Goal: Task Accomplishment & Management: Use online tool/utility

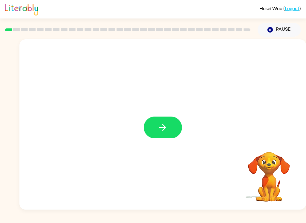
click at [173, 125] on button "button" at bounding box center [163, 128] width 38 height 22
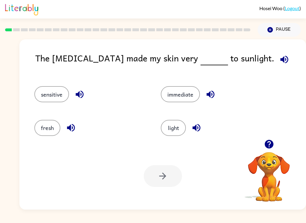
click at [45, 128] on button "fresh" at bounding box center [47, 128] width 26 height 16
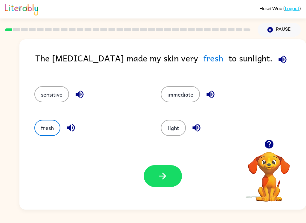
click at [177, 128] on button "light" at bounding box center [173, 128] width 25 height 16
click at [272, 140] on icon "button" at bounding box center [269, 144] width 10 height 10
click at [50, 93] on button "sensitive" at bounding box center [51, 94] width 35 height 16
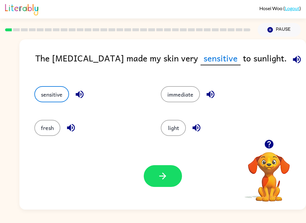
click at [168, 181] on button "button" at bounding box center [163, 176] width 38 height 22
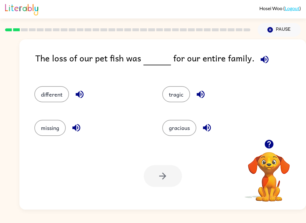
click at [181, 96] on button "tragic" at bounding box center [176, 94] width 28 height 16
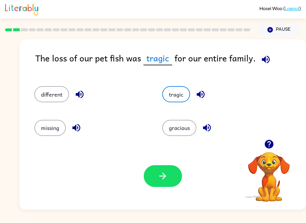
click at [157, 181] on button "button" at bounding box center [163, 176] width 38 height 22
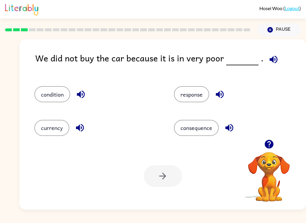
click at [48, 87] on button "condition" at bounding box center [52, 94] width 36 height 16
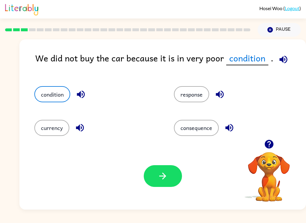
click at [160, 177] on icon "button" at bounding box center [162, 176] width 7 height 7
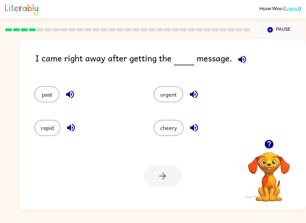
click at [168, 96] on button "urgent" at bounding box center [169, 94] width 30 height 16
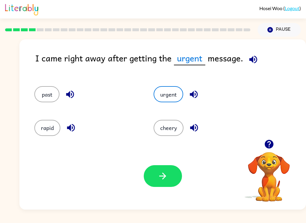
click at [169, 187] on button "button" at bounding box center [163, 176] width 38 height 22
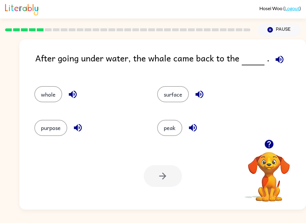
click at [177, 94] on button "surface" at bounding box center [173, 94] width 32 height 16
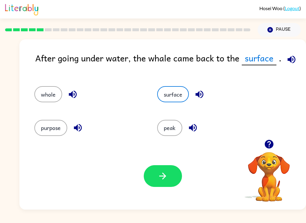
click at [173, 176] on button "button" at bounding box center [163, 176] width 38 height 22
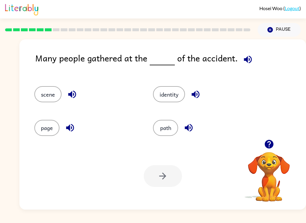
click at [171, 128] on button "path" at bounding box center [165, 128] width 25 height 16
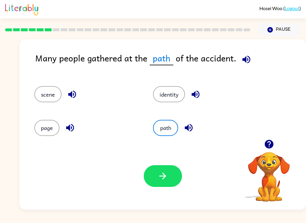
click at [165, 181] on icon "button" at bounding box center [162, 176] width 10 height 10
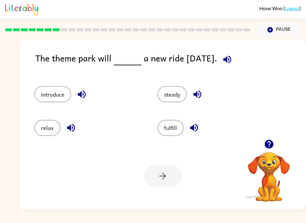
click at [60, 93] on button "introduce" at bounding box center [52, 94] width 37 height 16
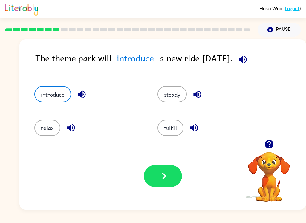
click at [168, 185] on button "button" at bounding box center [163, 176] width 38 height 22
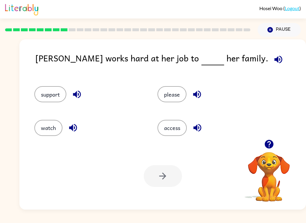
click at [40, 130] on button "watch" at bounding box center [48, 128] width 28 height 16
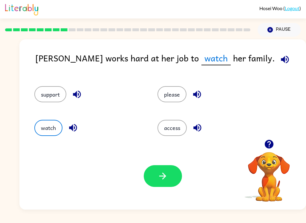
click at [167, 180] on icon "button" at bounding box center [162, 176] width 10 height 10
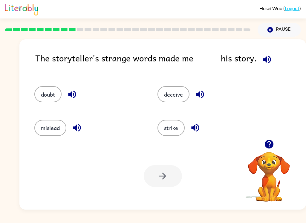
click at [175, 99] on button "deceive" at bounding box center [173, 94] width 32 height 16
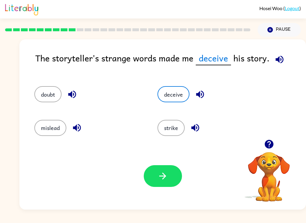
click at [163, 132] on button "strike" at bounding box center [170, 128] width 27 height 16
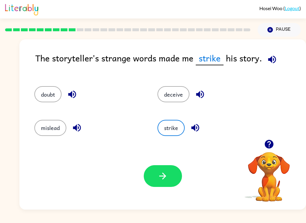
click at [174, 176] on button "button" at bounding box center [163, 176] width 38 height 22
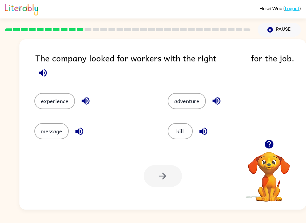
click at [187, 103] on button "adventure" at bounding box center [187, 101] width 38 height 16
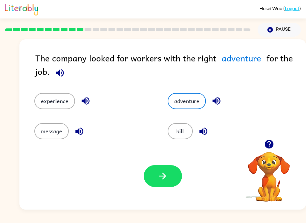
click at [54, 97] on button "experience" at bounding box center [54, 101] width 41 height 16
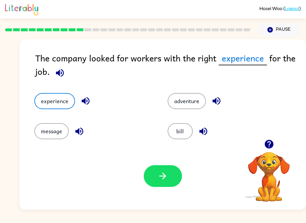
click at [170, 187] on button "button" at bounding box center [163, 176] width 38 height 22
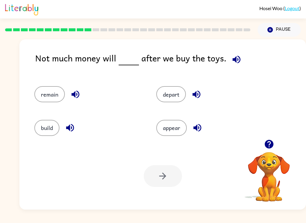
click at [40, 101] on button "remain" at bounding box center [49, 94] width 30 height 16
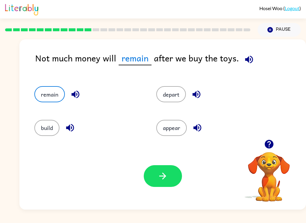
click at [166, 182] on icon "button" at bounding box center [162, 176] width 10 height 10
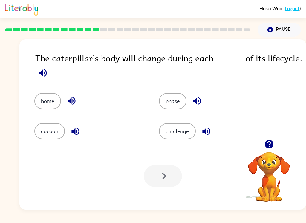
click at [164, 107] on button "phase" at bounding box center [172, 101] width 27 height 16
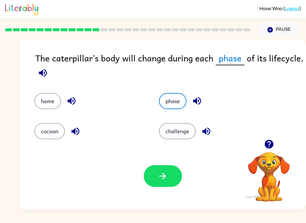
click at [157, 178] on button "button" at bounding box center [163, 176] width 38 height 22
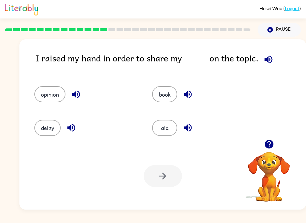
click at [168, 91] on button "book" at bounding box center [164, 94] width 25 height 16
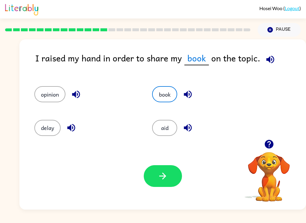
click at [157, 182] on button "button" at bounding box center [163, 176] width 38 height 22
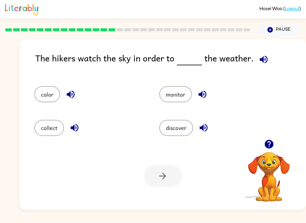
click at [179, 135] on button "discover" at bounding box center [176, 128] width 34 height 16
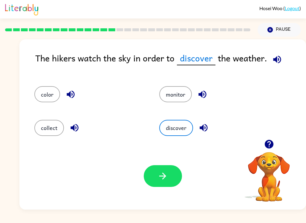
click at [170, 186] on button "button" at bounding box center [163, 176] width 38 height 22
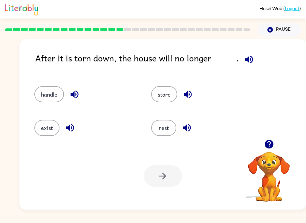
click at [44, 126] on button "exist" at bounding box center [46, 128] width 25 height 16
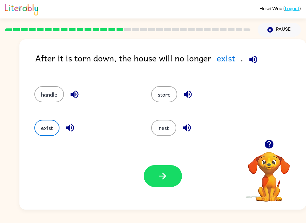
click at [180, 177] on button "button" at bounding box center [163, 176] width 38 height 22
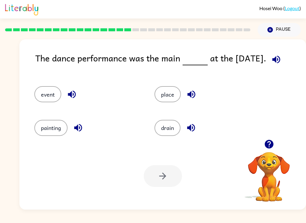
click at [172, 98] on button "place" at bounding box center [167, 94] width 26 height 16
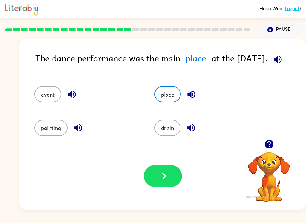
click at [158, 178] on icon "button" at bounding box center [162, 176] width 10 height 10
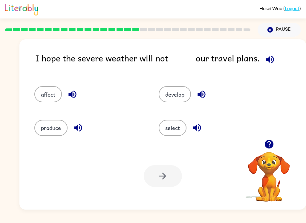
click at [51, 99] on button "affect" at bounding box center [47, 94] width 27 height 16
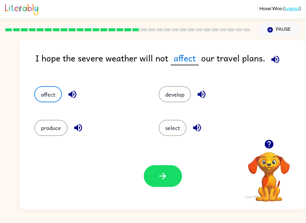
click at [181, 176] on button "button" at bounding box center [163, 176] width 38 height 22
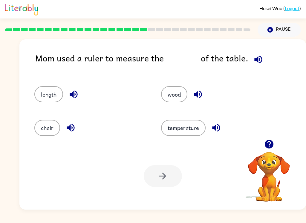
click at [41, 96] on button "length" at bounding box center [48, 94] width 29 height 16
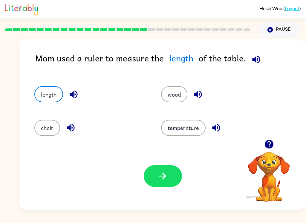
click at [156, 186] on button "button" at bounding box center [163, 176] width 38 height 22
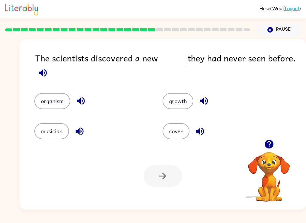
click at [169, 97] on button "growth" at bounding box center [177, 101] width 31 height 16
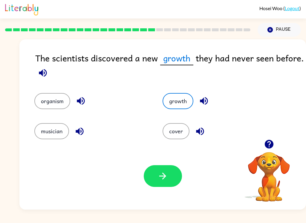
click at [160, 186] on button "button" at bounding box center [163, 176] width 38 height 22
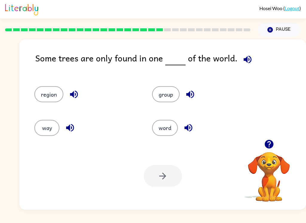
click at [175, 96] on button "group" at bounding box center [165, 94] width 27 height 16
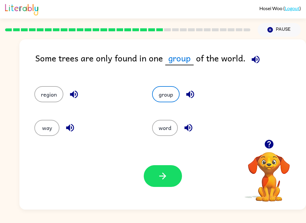
click at [166, 184] on button "button" at bounding box center [163, 176] width 38 height 22
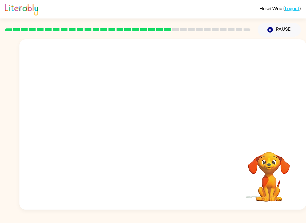
click at [117, 122] on video "Your browser must support playing .mp4 files to use Literably. Please try using…" at bounding box center [162, 89] width 286 height 100
click at [113, 125] on video "Your browser must support playing .mp4 files to use Literably. Please try using…" at bounding box center [162, 89] width 286 height 100
click at [110, 124] on video "Your browser must support playing .mp4 files to use Literably. Please try using…" at bounding box center [162, 89] width 286 height 100
click at [113, 125] on video "Your browser must support playing .mp4 files to use Literably. Please try using…" at bounding box center [162, 89] width 286 height 100
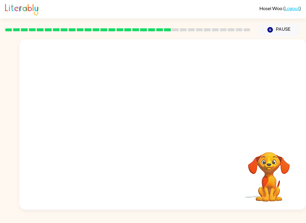
click at [109, 126] on video "Your browser must support playing .mp4 files to use Literably. Please try using…" at bounding box center [162, 89] width 286 height 100
click at [112, 128] on video "Your browser must support playing .mp4 files to use Literably. Please try using…" at bounding box center [162, 89] width 286 height 100
click at [103, 131] on video "Your browser must support playing .mp4 files to use Literably. Please try using…" at bounding box center [162, 89] width 286 height 100
click at [106, 130] on video "Your browser must support playing .mp4 files to use Literably. Please try using…" at bounding box center [162, 89] width 286 height 100
click at [107, 124] on video "Your browser must support playing .mp4 files to use Literably. Please try using…" at bounding box center [162, 89] width 286 height 100
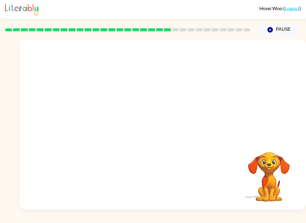
click at [108, 125] on video "Your browser must support playing .mp4 files to use Literably. Please try using…" at bounding box center [162, 89] width 286 height 100
click at [110, 124] on video "Your browser must support playing .mp4 files to use Literably. Please try using…" at bounding box center [162, 89] width 286 height 100
click at [109, 125] on video "Your browser must support playing .mp4 files to use Literably. Please try using…" at bounding box center [162, 89] width 286 height 100
click at [114, 127] on video "Your browser must support playing .mp4 files to use Literably. Please try using…" at bounding box center [162, 89] width 286 height 100
click at [112, 129] on video "Your browser must support playing .mp4 files to use Literably. Please try using…" at bounding box center [162, 89] width 286 height 100
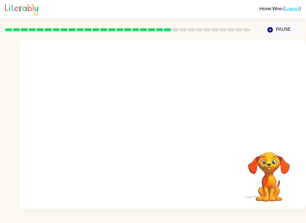
click at [112, 125] on video "Your browser must support playing .mp4 files to use Literably. Please try using…" at bounding box center [162, 89] width 286 height 100
click at [101, 130] on video "Your browser must support playing .mp4 files to use Literably. Please try using…" at bounding box center [162, 89] width 286 height 100
click at [107, 129] on video "Your browser must support playing .mp4 files to use Literably. Please try using…" at bounding box center [162, 89] width 286 height 100
click at [109, 127] on video "Your browser must support playing .mp4 files to use Literably. Please try using…" at bounding box center [162, 89] width 286 height 100
click at [111, 126] on video "Your browser must support playing .mp4 files to use Literably. Please try using…" at bounding box center [162, 89] width 286 height 100
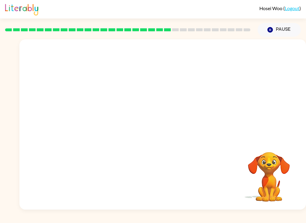
click at [116, 125] on video "Your browser must support playing .mp4 files to use Literably. Please try using…" at bounding box center [162, 89] width 286 height 100
click at [112, 125] on video "Your browser must support playing .mp4 files to use Literably. Please try using…" at bounding box center [162, 89] width 286 height 100
click at [111, 128] on video "Your browser must support playing .mp4 files to use Literably. Please try using…" at bounding box center [162, 89] width 286 height 100
click at [113, 127] on video "Your browser must support playing .mp4 files to use Literably. Please try using…" at bounding box center [162, 89] width 286 height 100
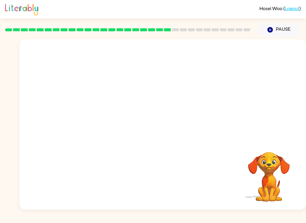
click at [111, 127] on video "Your browser must support playing .mp4 files to use Literably. Please try using…" at bounding box center [162, 89] width 286 height 100
click at [110, 128] on video "Your browser must support playing .mp4 files to use Literably. Please try using…" at bounding box center [162, 89] width 286 height 100
click at [111, 125] on video "Your browser must support playing .mp4 files to use Literably. Please try using…" at bounding box center [162, 89] width 286 height 100
click at [111, 127] on video "Your browser must support playing .mp4 files to use Literably. Please try using…" at bounding box center [162, 89] width 286 height 100
click at [112, 126] on video "Your browser must support playing .mp4 files to use Literably. Please try using…" at bounding box center [162, 89] width 286 height 100
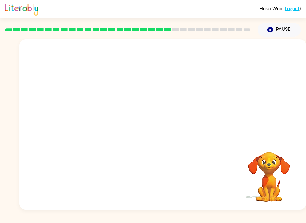
click at [110, 129] on video "Your browser must support playing .mp4 files to use Literably. Please try using…" at bounding box center [162, 89] width 286 height 100
click at [112, 126] on video "Your browser must support playing .mp4 files to use Literably. Please try using…" at bounding box center [162, 89] width 286 height 100
click at [113, 127] on video "Your browser must support playing .mp4 files to use Literably. Please try using…" at bounding box center [162, 89] width 286 height 100
click at [116, 129] on video "Your browser must support playing .mp4 files to use Literably. Please try using…" at bounding box center [162, 89] width 286 height 100
click at [112, 131] on video "Your browser must support playing .mp4 files to use Literably. Please try using…" at bounding box center [162, 89] width 286 height 100
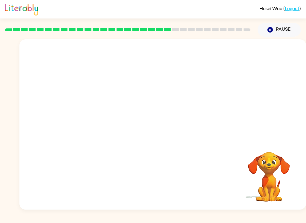
click at [113, 130] on video "Your browser must support playing .mp4 files to use Literably. Please try using…" at bounding box center [162, 89] width 286 height 100
click at [113, 120] on video "Your browser must support playing .mp4 files to use Literably. Please try using…" at bounding box center [162, 89] width 286 height 100
click at [111, 124] on video "Your browser must support playing .mp4 files to use Literably. Please try using…" at bounding box center [162, 89] width 286 height 100
click at [114, 128] on video "Your browser must support playing .mp4 files to use Literably. Please try using…" at bounding box center [162, 89] width 286 height 100
click at [113, 128] on video "Your browser must support playing .mp4 files to use Literably. Please try using…" at bounding box center [162, 89] width 286 height 100
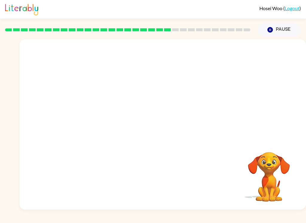
click at [116, 132] on video "Your browser must support playing .mp4 files to use Literably. Please try using…" at bounding box center [162, 89] width 286 height 100
click at [172, 139] on div at bounding box center [162, 124] width 286 height 171
click at [172, 131] on div at bounding box center [163, 128] width 38 height 22
click at [170, 134] on div at bounding box center [163, 128] width 38 height 22
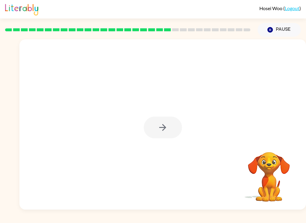
click at [171, 131] on div at bounding box center [163, 128] width 38 height 22
click at [169, 129] on div at bounding box center [163, 128] width 38 height 22
click at [169, 128] on div at bounding box center [163, 128] width 38 height 22
click at [166, 130] on div at bounding box center [163, 128] width 38 height 22
click at [167, 131] on icon "button" at bounding box center [162, 127] width 10 height 10
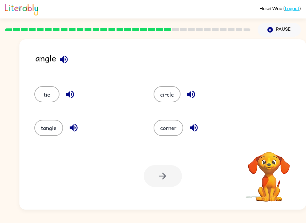
click at [171, 100] on button "circle" at bounding box center [167, 94] width 27 height 16
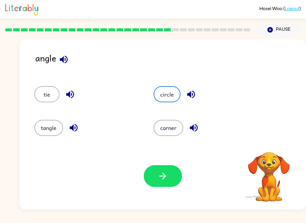
click at [175, 128] on button "corner" at bounding box center [169, 128] width 30 height 16
click at [171, 180] on button "button" at bounding box center [163, 176] width 38 height 22
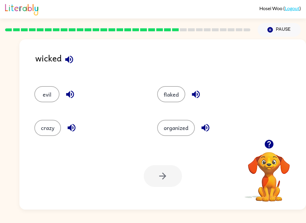
click at [42, 98] on button "evil" at bounding box center [46, 94] width 25 height 16
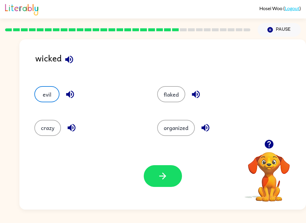
click at [164, 186] on button "button" at bounding box center [163, 176] width 38 height 22
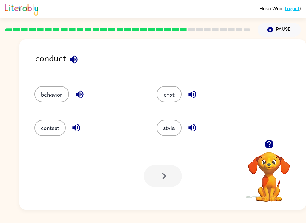
click at [173, 102] on button "chat" at bounding box center [169, 94] width 25 height 16
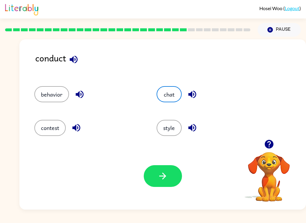
click at [166, 184] on button "button" at bounding box center [163, 176] width 38 height 22
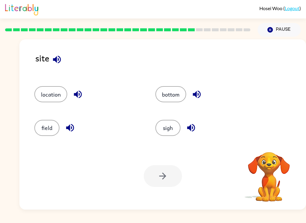
click at [171, 131] on button "sigh" at bounding box center [167, 128] width 25 height 16
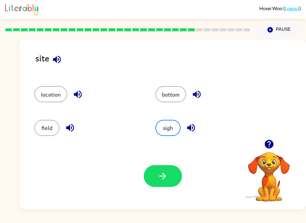
click at [49, 130] on button "field" at bounding box center [46, 128] width 25 height 16
click at [169, 99] on button "bottom" at bounding box center [170, 94] width 31 height 16
click at [171, 180] on button "button" at bounding box center [163, 176] width 38 height 22
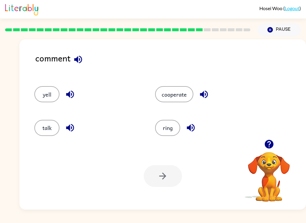
click at [53, 129] on button "talk" at bounding box center [46, 128] width 25 height 16
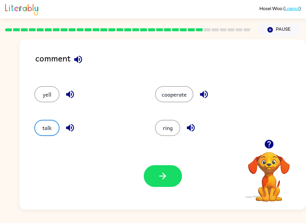
click at [159, 174] on icon "button" at bounding box center [162, 176] width 10 height 10
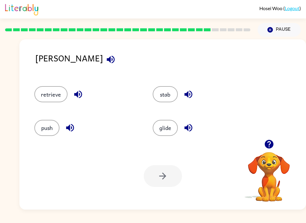
click at [59, 99] on button "retrieve" at bounding box center [50, 94] width 33 height 16
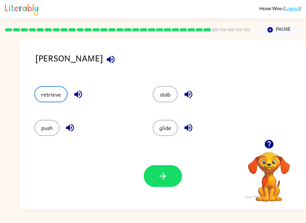
click at [157, 175] on button "button" at bounding box center [163, 176] width 38 height 22
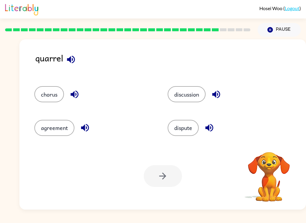
click at [63, 134] on button "agreement" at bounding box center [54, 128] width 40 height 16
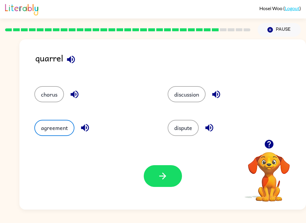
click at [165, 180] on icon "button" at bounding box center [162, 176] width 10 height 10
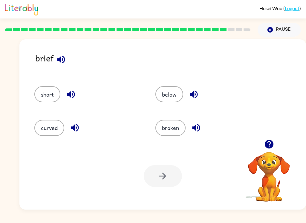
click at [44, 93] on button "short" at bounding box center [47, 94] width 26 height 16
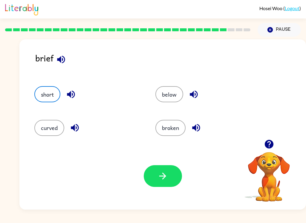
click at [169, 181] on button "button" at bounding box center [163, 176] width 38 height 22
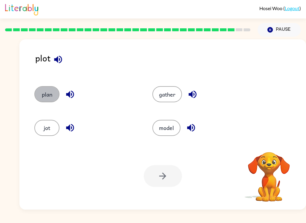
click at [47, 95] on button "plan" at bounding box center [46, 94] width 25 height 16
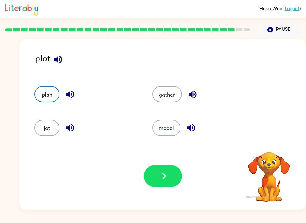
click at [154, 179] on button "button" at bounding box center [163, 176] width 38 height 22
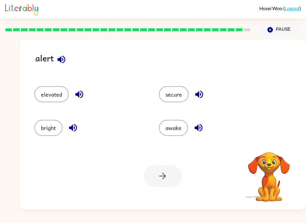
click at [51, 94] on button "elevated" at bounding box center [51, 94] width 34 height 16
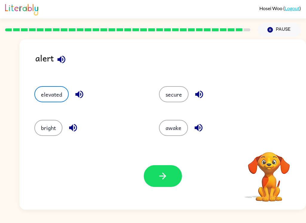
click at [168, 181] on button "button" at bounding box center [163, 176] width 38 height 22
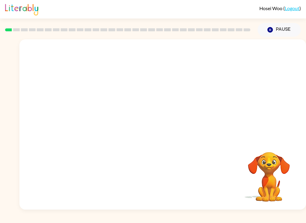
click at [150, 97] on video "Your browser must support playing .mp4 files to use Literably. Please try using…" at bounding box center [162, 89] width 286 height 100
click at [149, 97] on video "Your browser must support playing .mp4 files to use Literably. Please try using…" at bounding box center [162, 89] width 286 height 100
click at [146, 98] on video "Your browser must support playing .mp4 files to use Literably. Please try using…" at bounding box center [162, 89] width 286 height 100
click at [145, 98] on video "Your browser must support playing .mp4 files to use Literably. Please try using…" at bounding box center [162, 89] width 286 height 100
click at [146, 99] on video "Your browser must support playing .mp4 files to use Literably. Please try using…" at bounding box center [162, 89] width 286 height 100
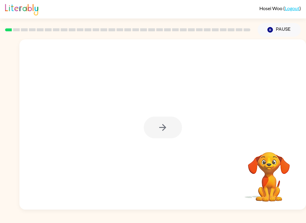
click at [165, 129] on div at bounding box center [163, 128] width 38 height 22
click at [171, 137] on div at bounding box center [163, 128] width 38 height 22
click at [169, 134] on button "button" at bounding box center [163, 128] width 38 height 22
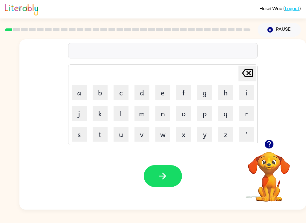
click at [273, 148] on icon "button" at bounding box center [269, 144] width 10 height 10
click at [99, 94] on button "b" at bounding box center [100, 92] width 15 height 15
click at [182, 117] on button "o" at bounding box center [183, 113] width 15 height 15
click at [247, 117] on button "r" at bounding box center [246, 113] width 15 height 15
click at [146, 93] on button "d" at bounding box center [141, 92] width 15 height 15
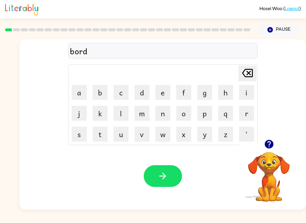
click at [146, 93] on button "d" at bounding box center [141, 92] width 15 height 15
click at [247, 79] on icon "Delete Delete last character input" at bounding box center [247, 73] width 14 height 14
click at [163, 96] on button "e" at bounding box center [162, 92] width 15 height 15
click at [248, 114] on button "r" at bounding box center [246, 113] width 15 height 15
click at [163, 185] on button "button" at bounding box center [163, 176] width 38 height 22
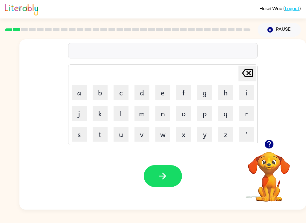
click at [273, 146] on icon "button" at bounding box center [269, 144] width 10 height 10
click at [124, 94] on button "c" at bounding box center [120, 92] width 15 height 15
click at [183, 115] on button "o" at bounding box center [183, 113] width 15 height 15
click at [125, 137] on button "u" at bounding box center [120, 134] width 15 height 15
click at [164, 118] on button "n" at bounding box center [162, 113] width 15 height 15
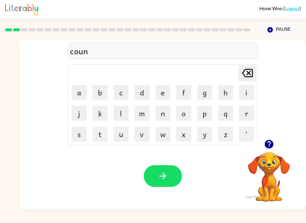
click at [99, 135] on button "t" at bounding box center [100, 134] width 15 height 15
click at [162, 175] on icon "button" at bounding box center [162, 176] width 10 height 10
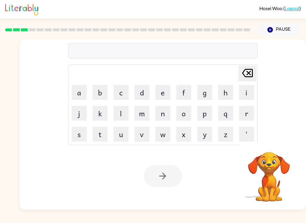
click at [122, 115] on button "l" at bounding box center [120, 113] width 15 height 15
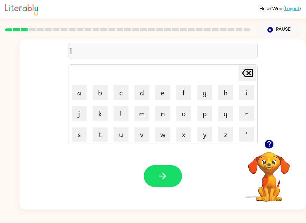
click at [185, 116] on button "o" at bounding box center [183, 113] width 15 height 15
click at [119, 94] on button "c" at bounding box center [120, 92] width 15 height 15
click at [86, 93] on button "a" at bounding box center [79, 92] width 15 height 15
click at [103, 136] on button "t" at bounding box center [100, 134] width 15 height 15
click at [169, 96] on button "e" at bounding box center [162, 92] width 15 height 15
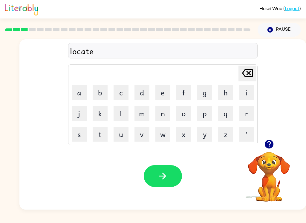
click at [171, 180] on button "button" at bounding box center [163, 176] width 38 height 22
click at [101, 136] on button "t" at bounding box center [100, 134] width 15 height 15
click at [165, 138] on button "w" at bounding box center [162, 134] width 15 height 15
click at [246, 91] on button "i" at bounding box center [246, 92] width 15 height 15
click at [164, 112] on button "n" at bounding box center [162, 113] width 15 height 15
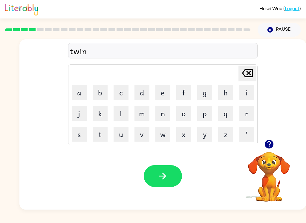
click at [168, 179] on icon "button" at bounding box center [162, 176] width 10 height 10
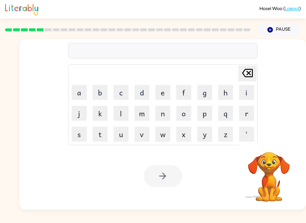
click at [168, 117] on button "n" at bounding box center [162, 113] width 15 height 15
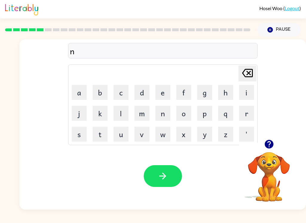
click at [81, 96] on button "a" at bounding box center [79, 92] width 15 height 15
click at [249, 118] on button "r" at bounding box center [246, 113] width 15 height 15
click at [80, 91] on button "a" at bounding box center [79, 92] width 15 height 15
click at [123, 118] on button "l" at bounding box center [120, 113] width 15 height 15
click at [204, 140] on button "y" at bounding box center [204, 134] width 15 height 15
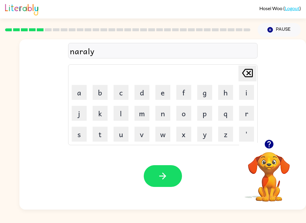
click at [169, 179] on button "button" at bounding box center [163, 176] width 38 height 22
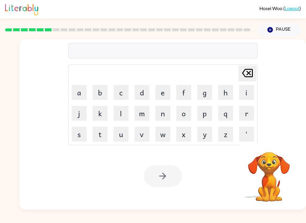
click at [100, 95] on button "b" at bounding box center [100, 92] width 15 height 15
click at [162, 96] on button "e" at bounding box center [162, 92] width 15 height 15
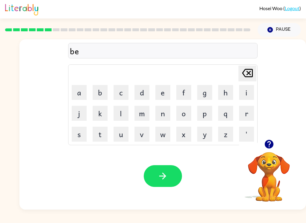
click at [228, 94] on button "h" at bounding box center [225, 92] width 15 height 15
click at [251, 96] on button "i" at bounding box center [246, 92] width 15 height 15
click at [165, 114] on button "n" at bounding box center [162, 113] width 15 height 15
click at [143, 93] on button "d" at bounding box center [141, 92] width 15 height 15
click at [172, 177] on button "button" at bounding box center [163, 176] width 38 height 22
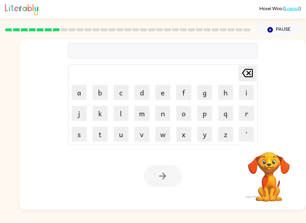
click at [99, 138] on button "t" at bounding box center [100, 134] width 15 height 15
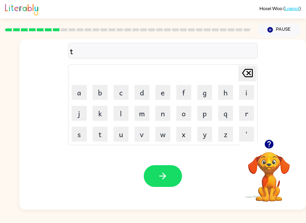
click at [246, 119] on button "r" at bounding box center [246, 113] width 15 height 15
click at [246, 96] on button "i" at bounding box center [246, 92] width 15 height 15
click at [99, 113] on button "k" at bounding box center [100, 113] width 15 height 15
click at [122, 117] on button "l" at bounding box center [120, 113] width 15 height 15
click at [164, 98] on button "e" at bounding box center [162, 92] width 15 height 15
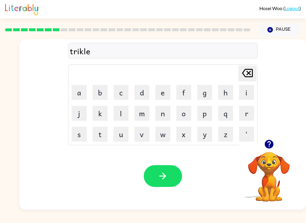
click at [170, 179] on button "button" at bounding box center [163, 176] width 38 height 22
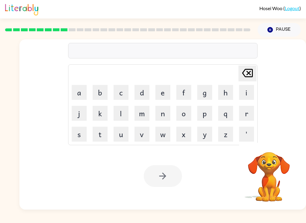
click at [146, 117] on button "m" at bounding box center [141, 113] width 15 height 15
click at [251, 96] on button "i" at bounding box center [246, 92] width 15 height 15
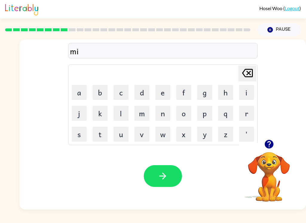
click at [242, 112] on button "r" at bounding box center [246, 113] width 15 height 15
click at [81, 96] on button "a" at bounding box center [79, 92] width 15 height 15
click at [121, 98] on button "c" at bounding box center [120, 92] width 15 height 15
click at [124, 118] on button "l" at bounding box center [120, 113] width 15 height 15
click at [166, 94] on button "e" at bounding box center [162, 92] width 15 height 15
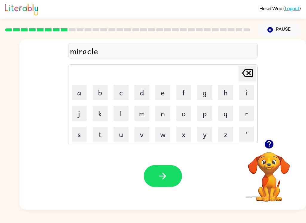
click at [162, 176] on icon "button" at bounding box center [162, 176] width 10 height 10
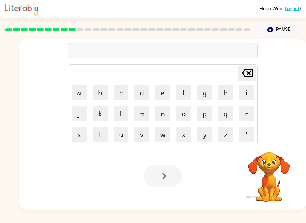
click at [161, 115] on button "n" at bounding box center [162, 113] width 15 height 15
click at [247, 98] on button "i" at bounding box center [246, 92] width 15 height 15
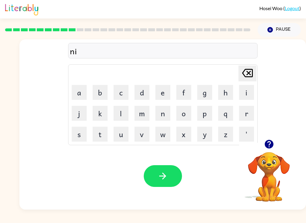
click at [144, 118] on button "m" at bounding box center [141, 113] width 15 height 15
click at [101, 89] on button "b" at bounding box center [100, 92] width 15 height 15
click at [121, 112] on button "l" at bounding box center [120, 113] width 15 height 15
click at [162, 99] on button "e" at bounding box center [162, 92] width 15 height 15
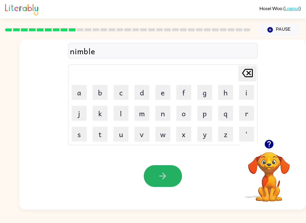
click at [171, 170] on button "button" at bounding box center [163, 176] width 38 height 22
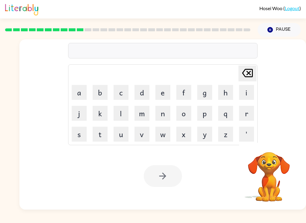
click at [125, 141] on button "u" at bounding box center [120, 134] width 15 height 15
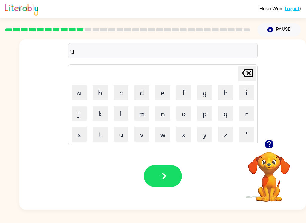
click at [159, 113] on button "n" at bounding box center [162, 113] width 15 height 15
click at [181, 97] on button "f" at bounding box center [183, 92] width 15 height 15
click at [183, 117] on button "o" at bounding box center [183, 113] width 15 height 15
click at [119, 118] on button "l" at bounding box center [120, 113] width 15 height 15
click at [139, 96] on button "d" at bounding box center [141, 92] width 15 height 15
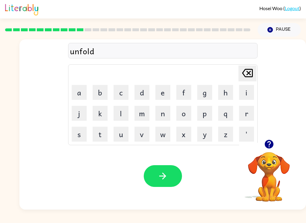
click at [166, 178] on icon "button" at bounding box center [162, 176] width 10 height 10
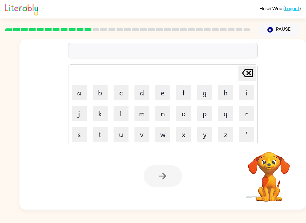
click at [145, 138] on button "v" at bounding box center [141, 134] width 15 height 15
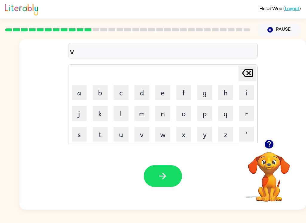
click at [189, 116] on button "o" at bounding box center [183, 113] width 15 height 15
click at [102, 142] on button "t" at bounding box center [100, 134] width 15 height 15
click at [162, 95] on button "e" at bounding box center [162, 92] width 15 height 15
click at [165, 174] on icon "button" at bounding box center [162, 176] width 10 height 10
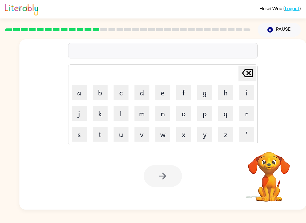
click at [99, 95] on button "b" at bounding box center [100, 92] width 15 height 15
click at [161, 94] on button "e" at bounding box center [162, 92] width 15 height 15
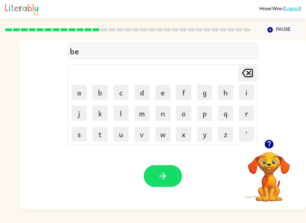
click at [141, 96] on button "d" at bounding box center [141, 92] width 15 height 15
click at [97, 138] on button "t" at bounding box center [100, 134] width 15 height 15
click at [250, 93] on button "i" at bounding box center [246, 92] width 15 height 15
click at [142, 116] on button "m" at bounding box center [141, 113] width 15 height 15
click at [164, 94] on button "e" at bounding box center [162, 92] width 15 height 15
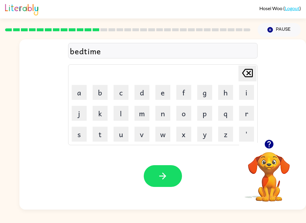
click at [167, 176] on icon "button" at bounding box center [162, 176] width 10 height 10
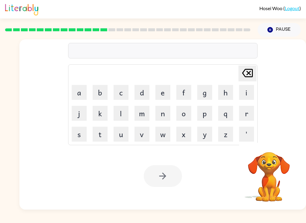
click at [183, 97] on button "f" at bounding box center [183, 92] width 15 height 15
click at [244, 96] on button "i" at bounding box center [246, 92] width 15 height 15
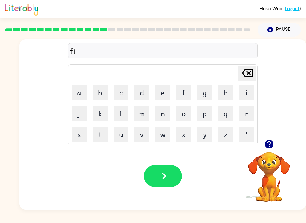
click at [97, 131] on button "t" at bounding box center [100, 134] width 15 height 15
click at [97, 137] on button "t" at bounding box center [100, 134] width 15 height 15
click at [160, 120] on button "n" at bounding box center [162, 113] width 15 height 15
click at [165, 97] on button "e" at bounding box center [162, 92] width 15 height 15
click at [79, 137] on button "s" at bounding box center [79, 134] width 15 height 15
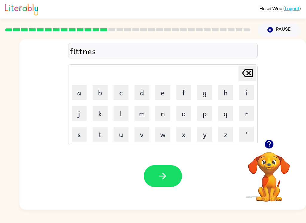
click at [79, 137] on button "s" at bounding box center [79, 134] width 15 height 15
click at [164, 168] on button "button" at bounding box center [163, 176] width 38 height 22
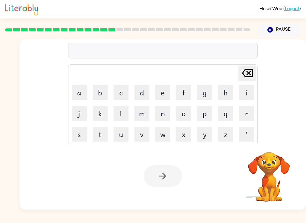
click at [143, 94] on button "d" at bounding box center [141, 92] width 15 height 15
click at [161, 94] on button "e" at bounding box center [162, 92] width 15 height 15
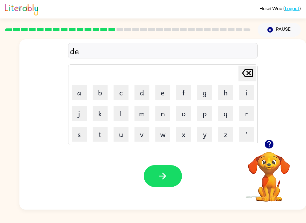
click at [119, 116] on button "l" at bounding box center [120, 113] width 15 height 15
click at [78, 94] on button "a" at bounding box center [79, 92] width 15 height 15
click at [204, 135] on button "y" at bounding box center [204, 134] width 15 height 15
click at [162, 186] on button "button" at bounding box center [163, 176] width 38 height 22
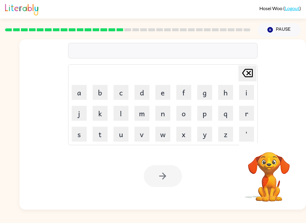
click at [98, 132] on button "t" at bounding box center [100, 134] width 15 height 15
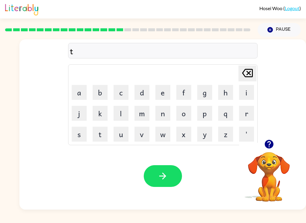
click at [162, 93] on button "e" at bounding box center [162, 92] width 15 height 15
click at [244, 115] on button "r" at bounding box center [246, 113] width 15 height 15
click at [144, 114] on button "m" at bounding box center [141, 113] width 15 height 15
click at [162, 173] on icon "button" at bounding box center [162, 176] width 10 height 10
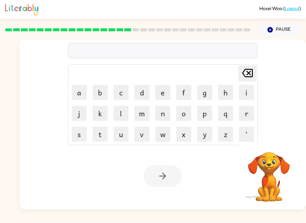
click at [80, 137] on button "s" at bounding box center [79, 134] width 15 height 15
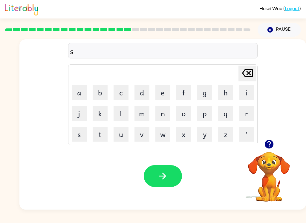
click at [162, 94] on button "e" at bounding box center [162, 92] width 15 height 15
click at [105, 133] on button "t" at bounding box center [100, 134] width 15 height 15
click at [172, 181] on button "button" at bounding box center [163, 176] width 38 height 22
click at [272, 148] on icon "button" at bounding box center [269, 144] width 10 height 10
click at [273, 149] on icon "button" at bounding box center [269, 144] width 10 height 10
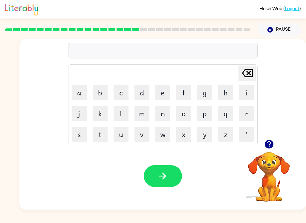
click at [247, 113] on button "r" at bounding box center [246, 113] width 15 height 15
click at [248, 95] on button "i" at bounding box center [246, 92] width 15 height 15
click at [144, 118] on button "m" at bounding box center [141, 113] width 15 height 15
click at [248, 96] on button "i" at bounding box center [246, 92] width 15 height 15
click at [121, 139] on button "u" at bounding box center [120, 134] width 15 height 15
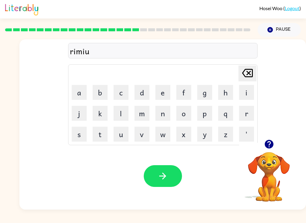
click at [251, 74] on icon at bounding box center [247, 73] width 11 height 8
click at [162, 118] on button "n" at bounding box center [162, 113] width 15 height 15
click at [206, 92] on button "g" at bounding box center [204, 92] width 15 height 15
click at [165, 177] on icon "button" at bounding box center [162, 176] width 7 height 7
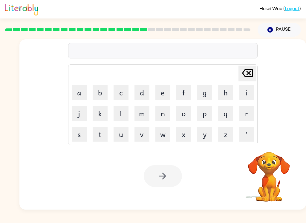
click at [207, 114] on button "p" at bounding box center [204, 113] width 15 height 15
click at [122, 114] on button "l" at bounding box center [120, 113] width 15 height 15
click at [81, 91] on button "a" at bounding box center [79, 92] width 15 height 15
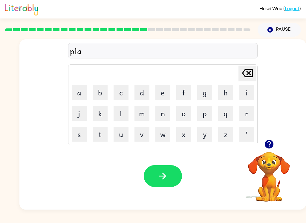
click at [76, 140] on button "s" at bounding box center [79, 134] width 15 height 15
click at [100, 136] on button "t" at bounding box center [100, 134] width 15 height 15
click at [246, 95] on button "i" at bounding box center [246, 92] width 15 height 15
click at [121, 96] on button "c" at bounding box center [120, 92] width 15 height 15
click at [168, 176] on button "button" at bounding box center [163, 176] width 38 height 22
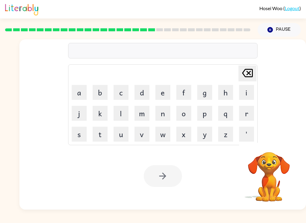
click at [143, 93] on button "d" at bounding box center [141, 92] width 15 height 15
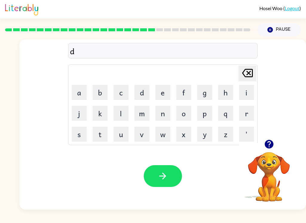
click at [251, 96] on button "i" at bounding box center [246, 92] width 15 height 15
click at [82, 139] on button "s" at bounding box center [79, 134] width 15 height 15
click at [120, 118] on button "l" at bounding box center [120, 113] width 15 height 15
click at [244, 77] on icon at bounding box center [247, 73] width 11 height 8
click at [204, 119] on button "p" at bounding box center [204, 113] width 15 height 15
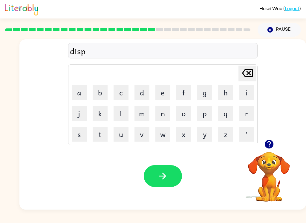
click at [125, 116] on button "l" at bounding box center [120, 113] width 15 height 15
click at [83, 91] on button "a" at bounding box center [79, 92] width 15 height 15
click at [205, 137] on button "y" at bounding box center [204, 134] width 15 height 15
click at [164, 176] on icon "button" at bounding box center [162, 176] width 7 height 7
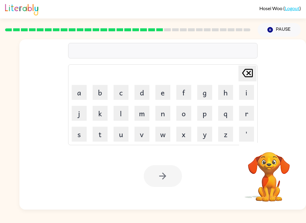
click at [141, 95] on button "d" at bounding box center [141, 92] width 15 height 15
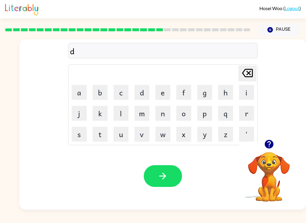
click at [123, 138] on button "u" at bounding box center [120, 134] width 15 height 15
click at [82, 135] on button "s" at bounding box center [79, 134] width 15 height 15
click at [104, 140] on button "t" at bounding box center [100, 134] width 15 height 15
click at [164, 96] on button "e" at bounding box center [162, 92] width 15 height 15
click at [141, 96] on button "d" at bounding box center [141, 92] width 15 height 15
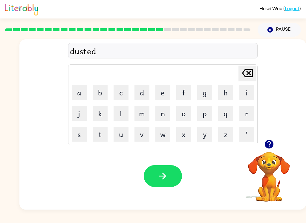
click at [165, 176] on icon "button" at bounding box center [162, 176] width 7 height 7
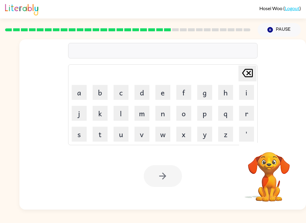
click at [76, 136] on button "s" at bounding box center [79, 134] width 15 height 15
click at [162, 94] on button "e" at bounding box center [162, 92] width 15 height 15
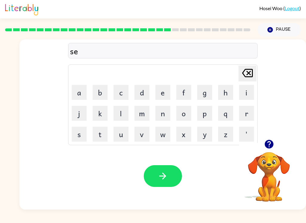
click at [160, 120] on button "n" at bounding box center [162, 113] width 15 height 15
click at [104, 136] on button "t" at bounding box center [100, 134] width 15 height 15
click at [161, 94] on button "e" at bounding box center [162, 92] width 15 height 15
click at [203, 118] on button "p" at bounding box center [204, 113] width 15 height 15
click at [252, 97] on button "i" at bounding box center [246, 92] width 15 height 15
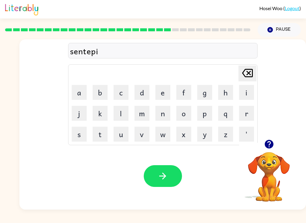
click at [143, 99] on button "d" at bounding box center [141, 92] width 15 height 15
click at [159, 161] on div "Your browser must support playing .mp4 files to use Literably. Please try using…" at bounding box center [162, 176] width 286 height 67
click at [161, 175] on icon "button" at bounding box center [162, 176] width 10 height 10
click at [275, 144] on button "button" at bounding box center [268, 144] width 15 height 15
click at [249, 116] on button "r" at bounding box center [246, 113] width 15 height 15
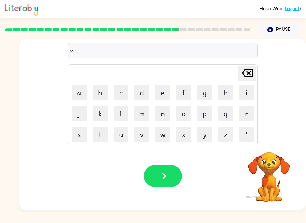
click at [84, 93] on button "a" at bounding box center [79, 92] width 15 height 15
click at [246, 94] on button "i" at bounding box center [246, 92] width 15 height 15
click at [162, 115] on button "n" at bounding box center [162, 113] width 15 height 15
click at [122, 97] on button "c" at bounding box center [120, 92] width 15 height 15
click at [184, 117] on button "o" at bounding box center [183, 113] width 15 height 15
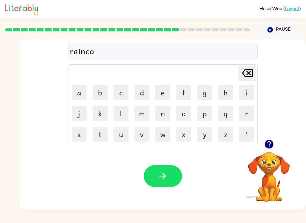
click at [80, 96] on button "a" at bounding box center [79, 92] width 15 height 15
click at [99, 139] on button "t" at bounding box center [100, 134] width 15 height 15
click at [174, 178] on button "button" at bounding box center [163, 176] width 38 height 22
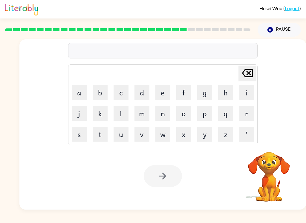
click at [145, 115] on button "m" at bounding box center [141, 113] width 15 height 15
click at [78, 96] on button "a" at bounding box center [79, 92] width 15 height 15
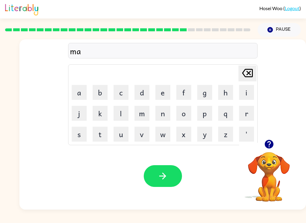
click at [249, 118] on button "r" at bounding box center [246, 113] width 15 height 15
click at [100, 113] on button "k" at bounding box center [100, 113] width 15 height 15
click at [166, 93] on button "e" at bounding box center [162, 92] width 15 height 15
click at [247, 114] on button "r" at bounding box center [246, 113] width 15 height 15
click at [173, 181] on button "button" at bounding box center [163, 176] width 38 height 22
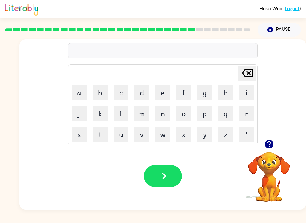
click at [83, 96] on button "a" at bounding box center [79, 92] width 15 height 15
click at [143, 99] on button "d" at bounding box center [141, 92] width 15 height 15
click at [142, 139] on button "v" at bounding box center [141, 134] width 15 height 15
click at [79, 95] on button "a" at bounding box center [79, 92] width 15 height 15
click at [163, 116] on button "n" at bounding box center [162, 113] width 15 height 15
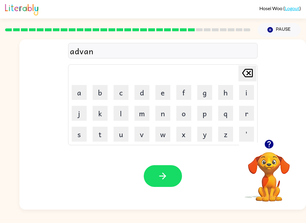
click at [123, 97] on button "c" at bounding box center [120, 92] width 15 height 15
click at [246, 92] on button "i" at bounding box center [246, 92] width 15 height 15
click at [165, 118] on button "n" at bounding box center [162, 113] width 15 height 15
click at [204, 92] on button "g" at bounding box center [204, 92] width 15 height 15
click at [172, 184] on button "button" at bounding box center [163, 176] width 38 height 22
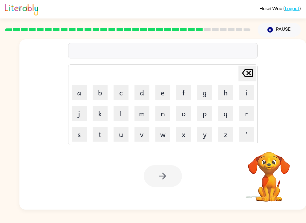
click at [208, 92] on button "g" at bounding box center [204, 92] width 15 height 15
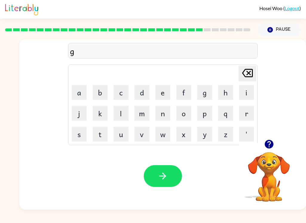
click at [184, 115] on button "o" at bounding box center [183, 113] width 15 height 15
click at [102, 99] on button "b" at bounding box center [100, 92] width 15 height 15
click at [123, 118] on button "l" at bounding box center [120, 113] width 15 height 15
click at [244, 94] on button "i" at bounding box center [246, 92] width 15 height 15
click at [168, 119] on button "n" at bounding box center [162, 113] width 15 height 15
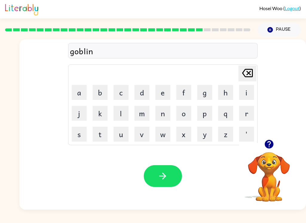
click at [155, 187] on button "button" at bounding box center [163, 176] width 38 height 22
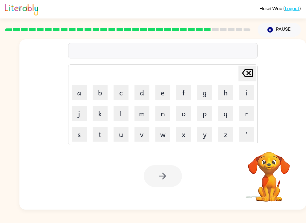
click at [207, 98] on button "g" at bounding box center [204, 92] width 15 height 15
click at [185, 117] on button "o" at bounding box center [183, 113] width 15 height 15
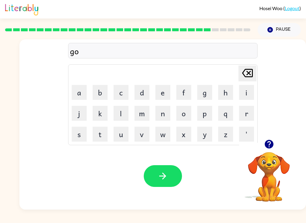
click at [145, 134] on button "v" at bounding box center [141, 134] width 15 height 15
click at [164, 94] on button "e" at bounding box center [162, 92] width 15 height 15
click at [246, 117] on button "r" at bounding box center [246, 113] width 15 height 15
click at [141, 116] on button "m" at bounding box center [141, 113] width 15 height 15
click at [166, 92] on button "e" at bounding box center [162, 92] width 15 height 15
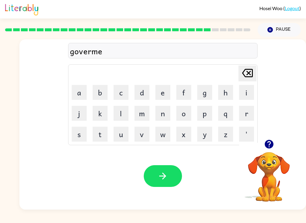
click at [165, 118] on button "n" at bounding box center [162, 113] width 15 height 15
click at [105, 140] on button "t" at bounding box center [100, 134] width 15 height 15
click at [157, 174] on icon "button" at bounding box center [162, 176] width 10 height 10
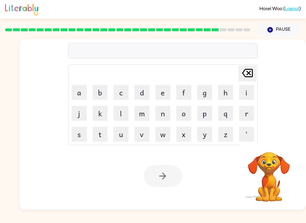
click at [81, 140] on button "s" at bounding box center [79, 134] width 15 height 15
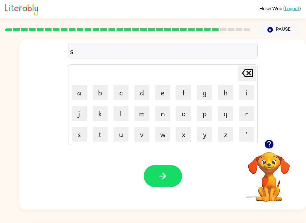
click at [101, 139] on button "t" at bounding box center [100, 134] width 15 height 15
click at [249, 117] on button "r" at bounding box center [246, 113] width 15 height 15
click at [80, 93] on button "a" at bounding box center [79, 92] width 15 height 15
click at [250, 95] on button "i" at bounding box center [246, 92] width 15 height 15
click at [161, 115] on button "n" at bounding box center [162, 113] width 15 height 15
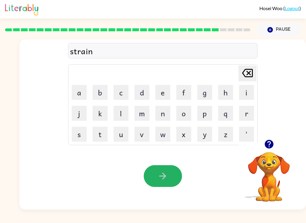
click at [159, 178] on icon "button" at bounding box center [162, 176] width 10 height 10
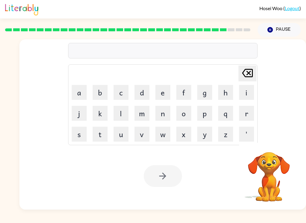
click at [79, 140] on button "s" at bounding box center [79, 134] width 15 height 15
click at [78, 94] on button "a" at bounding box center [79, 92] width 15 height 15
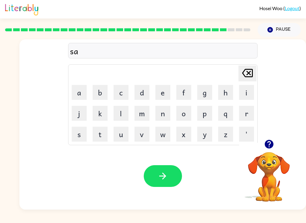
click at [248, 73] on icon "Delete Delete last character input" at bounding box center [247, 73] width 14 height 14
click at [223, 94] on button "h" at bounding box center [225, 92] width 15 height 15
click at [82, 93] on button "a" at bounding box center [79, 92] width 15 height 15
click at [203, 120] on button "p" at bounding box center [204, 113] width 15 height 15
click at [162, 96] on button "e" at bounding box center [162, 92] width 15 height 15
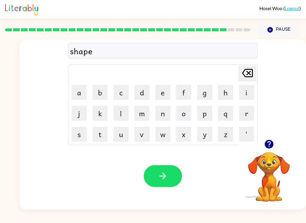
click at [169, 181] on button "button" at bounding box center [163, 176] width 38 height 22
click at [166, 95] on button "e" at bounding box center [162, 92] width 15 height 15
click at [182, 142] on button "x" at bounding box center [183, 134] width 15 height 15
click at [166, 94] on button "e" at bounding box center [162, 92] width 15 height 15
click at [122, 116] on button "l" at bounding box center [120, 113] width 15 height 15
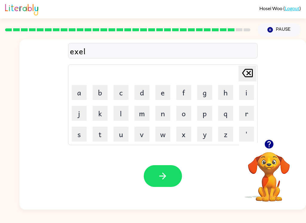
click at [124, 117] on button "l" at bounding box center [120, 113] width 15 height 15
click at [161, 99] on button "e" at bounding box center [162, 92] width 15 height 15
click at [163, 118] on button "n" at bounding box center [162, 113] width 15 height 15
click at [98, 139] on button "t" at bounding box center [100, 134] width 15 height 15
click at [172, 182] on button "button" at bounding box center [163, 176] width 38 height 22
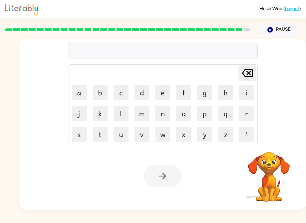
click at [142, 99] on button "d" at bounding box center [141, 92] width 15 height 15
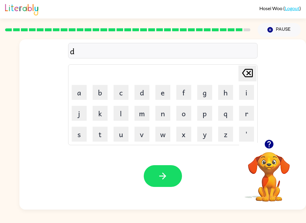
click at [246, 118] on button "r" at bounding box center [246, 113] width 15 height 15
click at [83, 93] on button "a" at bounding box center [79, 92] width 15 height 15
click at [159, 141] on button "w" at bounding box center [162, 134] width 15 height 15
click at [101, 96] on button "b" at bounding box center [100, 92] width 15 height 15
click at [247, 119] on button "r" at bounding box center [246, 113] width 15 height 15
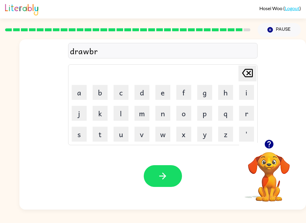
click at [163, 96] on button "e" at bounding box center [162, 92] width 15 height 15
click at [80, 92] on button "a" at bounding box center [79, 92] width 15 height 15
click at [121, 96] on button "c" at bounding box center [120, 92] width 15 height 15
click at [247, 74] on icon at bounding box center [247, 73] width 11 height 8
click at [94, 115] on button "k" at bounding box center [100, 113] width 15 height 15
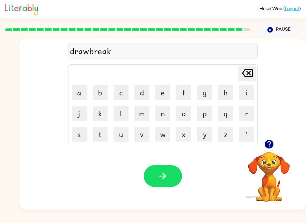
click at [163, 99] on button "e" at bounding box center [162, 92] width 15 height 15
click at [247, 117] on button "r" at bounding box center [246, 113] width 15 height 15
click at [165, 180] on icon "button" at bounding box center [162, 176] width 10 height 10
